Goal: Transaction & Acquisition: Subscribe to service/newsletter

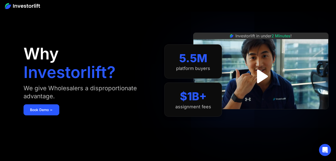
click at [22, 5] on img at bounding box center [22, 6] width 35 height 6
click at [18, 9] on div at bounding box center [168, 6] width 336 height 12
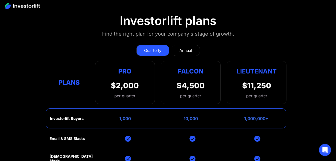
scroll to position [1895, 0]
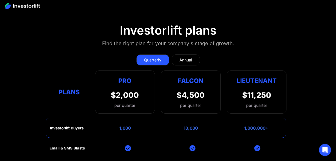
click at [190, 57] on div "Annual" at bounding box center [186, 60] width 13 height 6
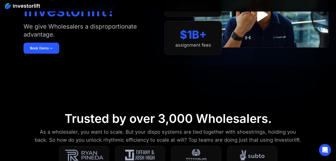
scroll to position [0, 0]
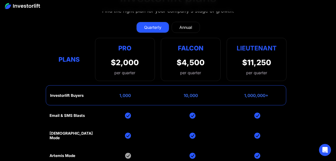
scroll to position [1879, 0]
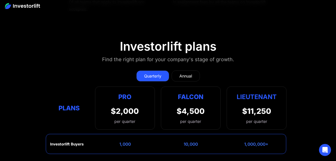
click at [129, 92] on div "Pro" at bounding box center [125, 97] width 28 height 10
click at [184, 73] on div "Annual" at bounding box center [186, 76] width 13 height 6
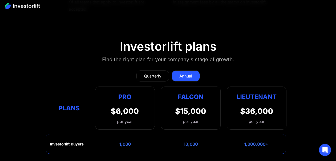
click at [153, 70] on link "Quarterly" at bounding box center [153, 75] width 33 height 11
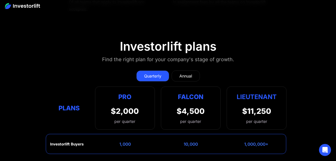
click at [186, 73] on div "Annual" at bounding box center [186, 76] width 13 height 6
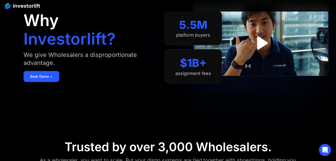
scroll to position [0, 0]
